Goal: Find contact information: Find contact information

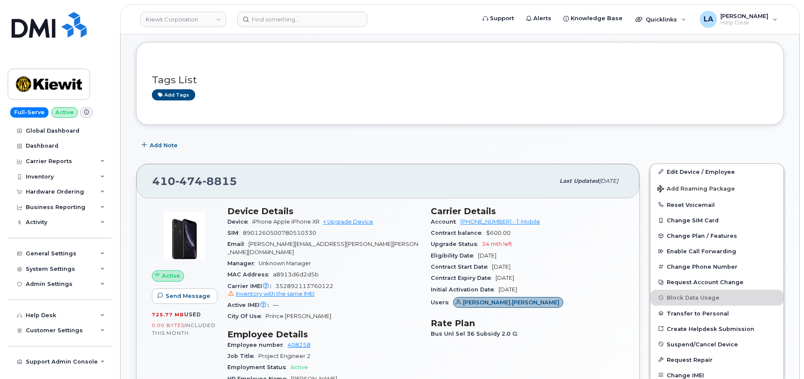
scroll to position [194, 0]
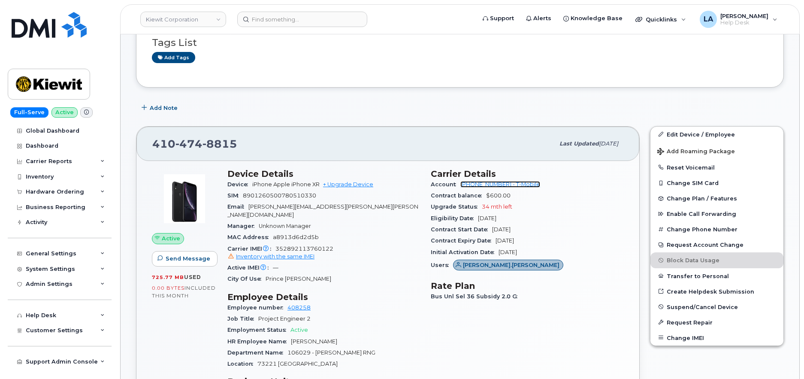
drag, startPoint x: 488, startPoint y: 184, endPoint x: 506, endPoint y: 184, distance: 17.6
click at [488, 184] on link "[PHONE_NUMBER] - T-Mobile" at bounding box center [500, 184] width 80 height 6
click at [511, 127] on div "[PHONE_NUMBER] Last updated [DATE]" at bounding box center [387, 144] width 503 height 34
drag, startPoint x: 338, startPoint y: 207, endPoint x: 252, endPoint y: 209, distance: 85.8
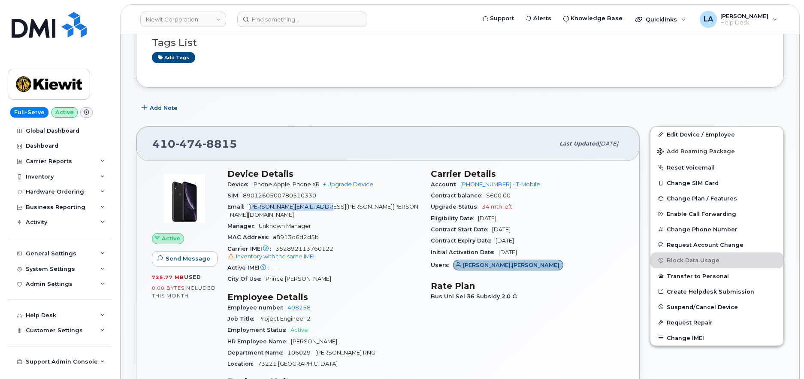
click at [252, 209] on div "Email [PERSON_NAME][EMAIL_ADDRESS][PERSON_NAME][PERSON_NAME][DOMAIN_NAME]" at bounding box center [323, 210] width 193 height 19
click at [324, 208] on span "[PERSON_NAME][EMAIL_ADDRESS][PERSON_NAME][PERSON_NAME][DOMAIN_NAME]" at bounding box center [322, 210] width 191 height 14
drag, startPoint x: 341, startPoint y: 207, endPoint x: 249, endPoint y: 207, distance: 91.8
click at [249, 207] on div "Email [PERSON_NAME][EMAIL_ADDRESS][PERSON_NAME][PERSON_NAME][DOMAIN_NAME]" at bounding box center [323, 210] width 193 height 19
copy span "[PERSON_NAME][EMAIL_ADDRESS][PERSON_NAME][PERSON_NAME][DOMAIN_NAME]"
